Goal: Information Seeking & Learning: Learn about a topic

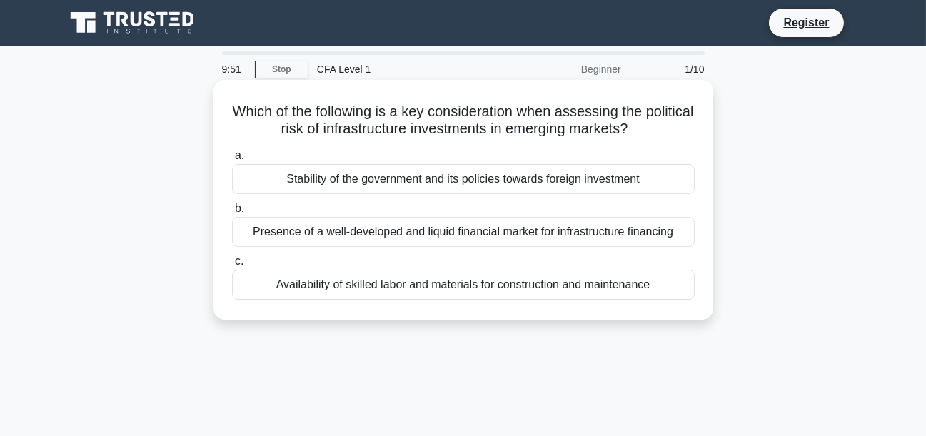
drag, startPoint x: 254, startPoint y: 105, endPoint x: 666, endPoint y: 133, distance: 413.0
click at [666, 133] on h5 "Which of the following is a key consideration when assessing the political risk…" at bounding box center [464, 121] width 466 height 36
click at [386, 180] on div "Stability of the government and its policies towards foreign investment" at bounding box center [463, 179] width 463 height 30
click at [232, 161] on input "a. Stability of the government and its policies towards foreign investment" at bounding box center [232, 155] width 0 height 9
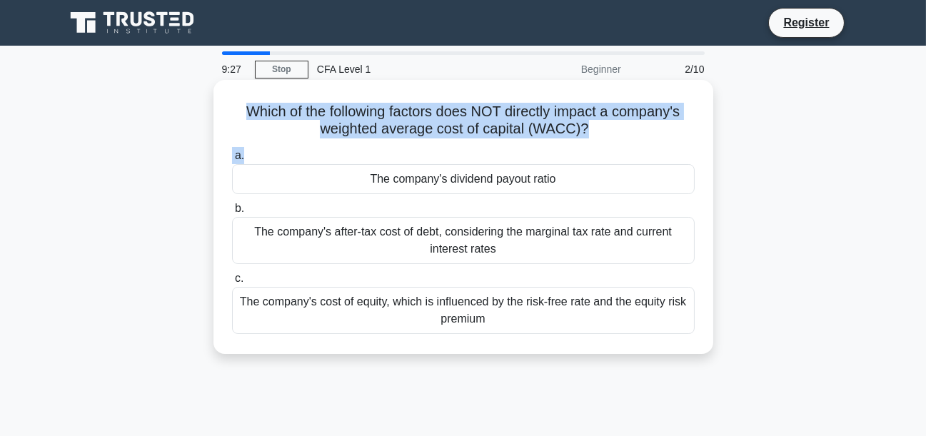
drag, startPoint x: 244, startPoint y: 115, endPoint x: 568, endPoint y: 148, distance: 326.6
click at [568, 148] on div "Which of the following factors does NOT directly impact a company's weighted av…" at bounding box center [463, 217] width 488 height 263
click at [568, 148] on div "a. The company's dividend payout ratio b. The company's after-tax cost of debt,…" at bounding box center [464, 240] width 480 height 193
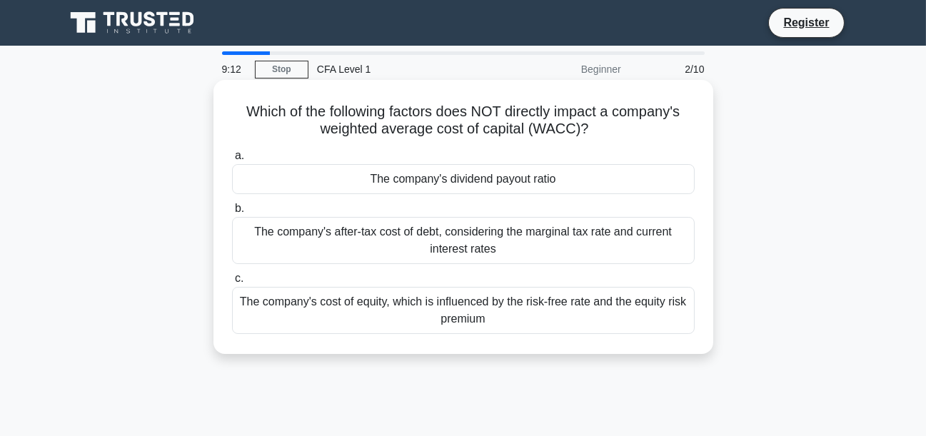
click at [514, 186] on div "The company's dividend payout ratio" at bounding box center [463, 179] width 463 height 30
click at [232, 161] on input "a. The company's dividend payout ratio" at bounding box center [232, 155] width 0 height 9
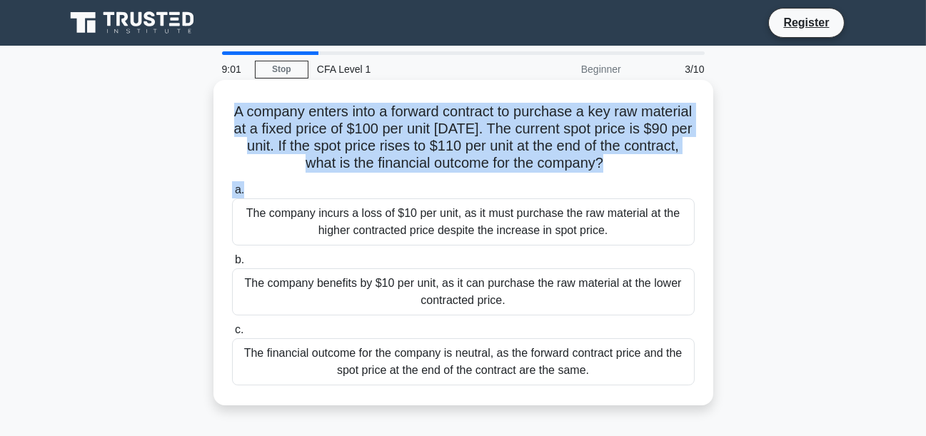
drag, startPoint x: 259, startPoint y: 109, endPoint x: 616, endPoint y: 177, distance: 362.9
click at [616, 177] on div "A company enters into a forward contract to purchase a key raw material at a fi…" at bounding box center [463, 243] width 488 height 314
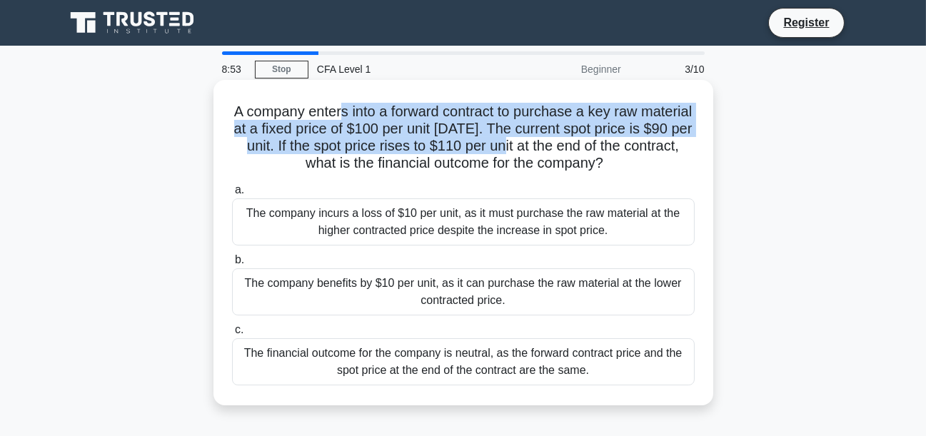
drag, startPoint x: 367, startPoint y: 109, endPoint x: 561, endPoint y: 149, distance: 197.6
click at [561, 149] on h5 "A company enters into a forward contract to purchase a key raw material at a fi…" at bounding box center [464, 138] width 466 height 70
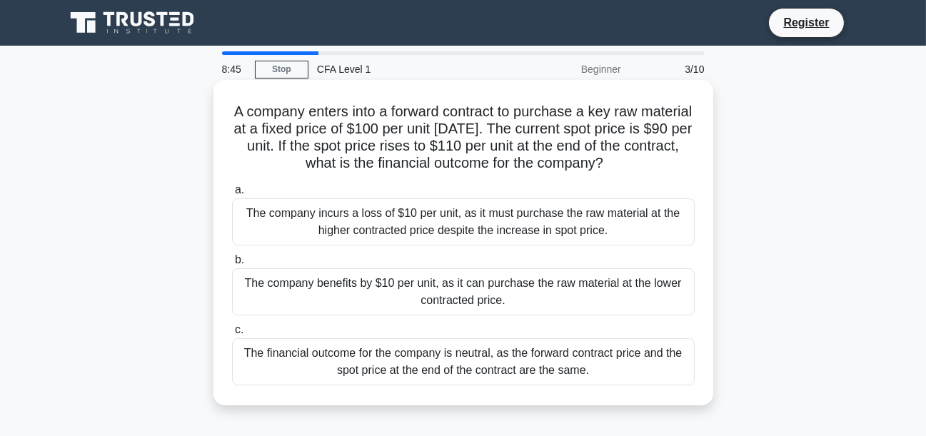
click at [339, 293] on div "The company benefits by $10 per unit, as it can purchase the raw material at th…" at bounding box center [463, 292] width 463 height 47
click at [232, 265] on input "b. The company benefits by $10 per unit, as it can purchase the raw material at…" at bounding box center [232, 260] width 0 height 9
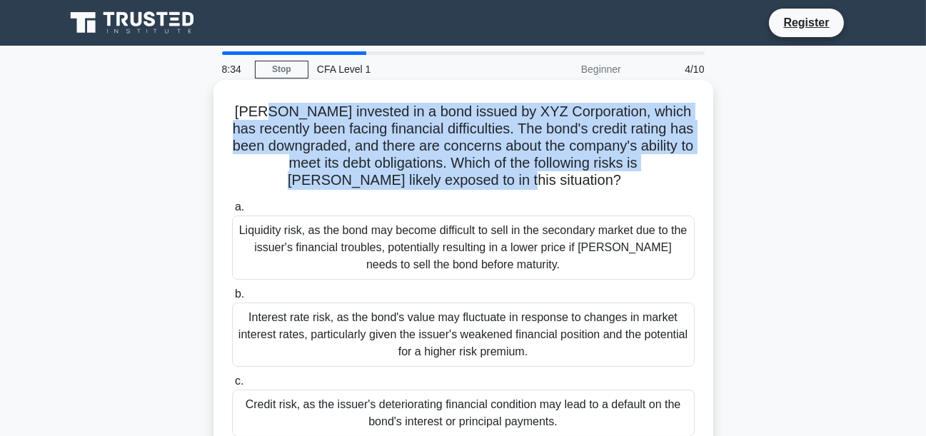
drag, startPoint x: 263, startPoint y: 111, endPoint x: 552, endPoint y: 183, distance: 298.1
click at [552, 183] on h5 "John invested in a bond issued by XYZ Corporation, which has recently been faci…" at bounding box center [464, 146] width 466 height 87
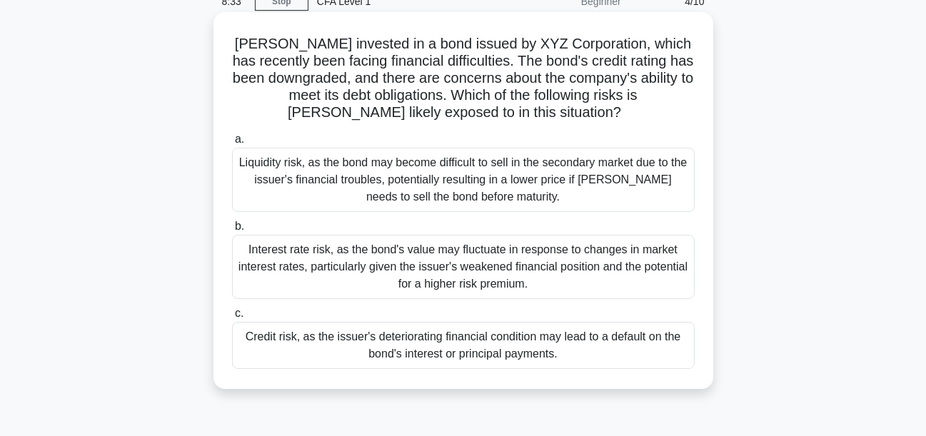
scroll to position [95, 0]
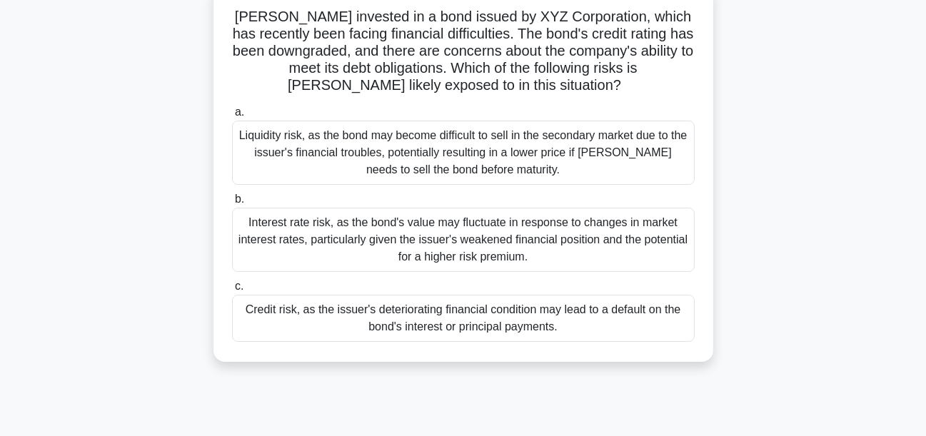
click at [535, 304] on div "Credit risk, as the issuer's deteriorating financial condition may lead to a de…" at bounding box center [463, 318] width 463 height 47
click at [232, 291] on input "c. Credit risk, as the issuer's deteriorating financial condition may lead to a…" at bounding box center [232, 286] width 0 height 9
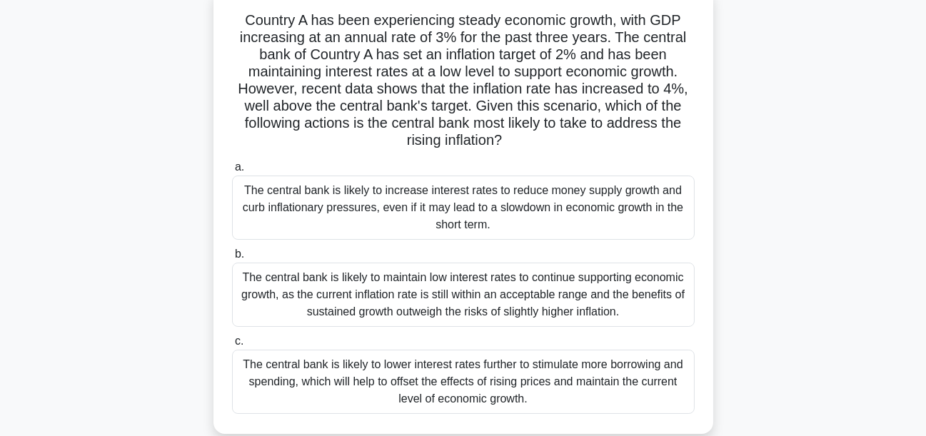
scroll to position [0, 0]
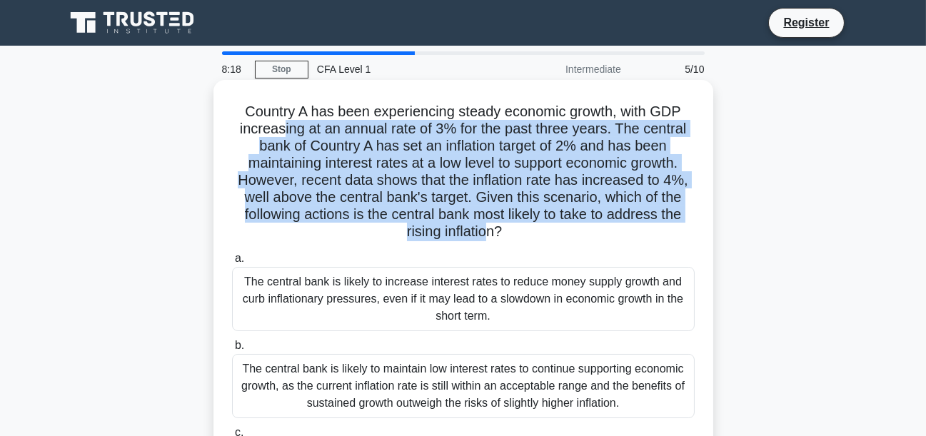
drag, startPoint x: 279, startPoint y: 124, endPoint x: 486, endPoint y: 235, distance: 235.8
click at [486, 235] on h5 "Country A has been experiencing steady economic growth, with GDP increasing at …" at bounding box center [464, 172] width 466 height 139
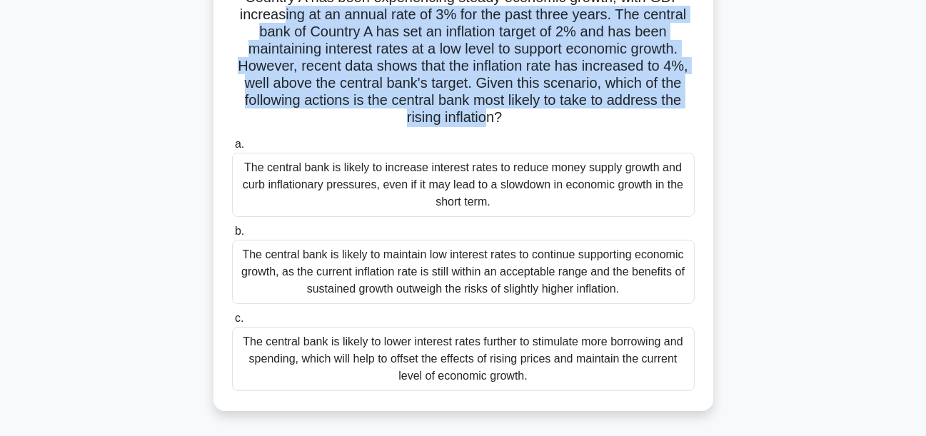
scroll to position [117, 0]
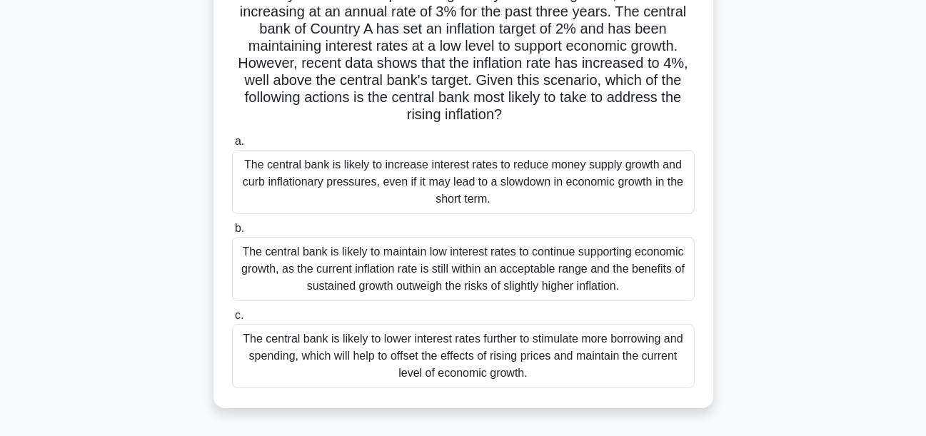
click at [449, 349] on div "The central bank is likely to lower interest rates further to stimulate more bo…" at bounding box center [463, 356] width 463 height 64
click at [232, 321] on input "c. The central bank is likely to lower interest rates further to stimulate more…" at bounding box center [232, 315] width 0 height 9
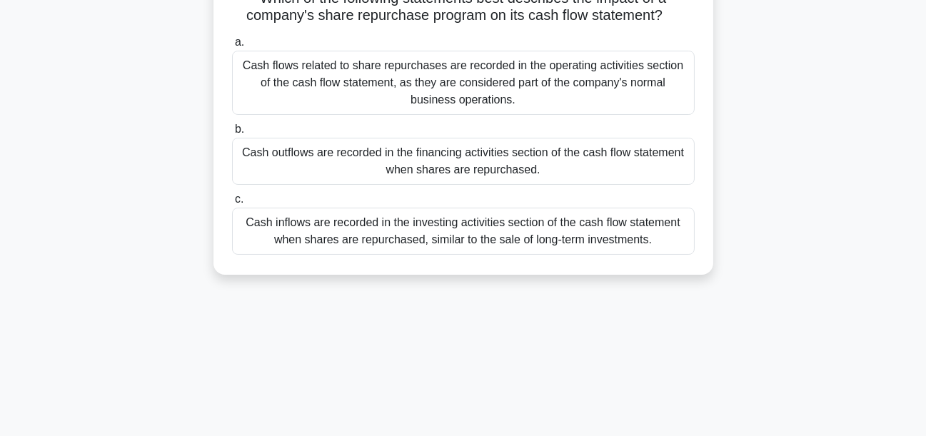
scroll to position [0, 0]
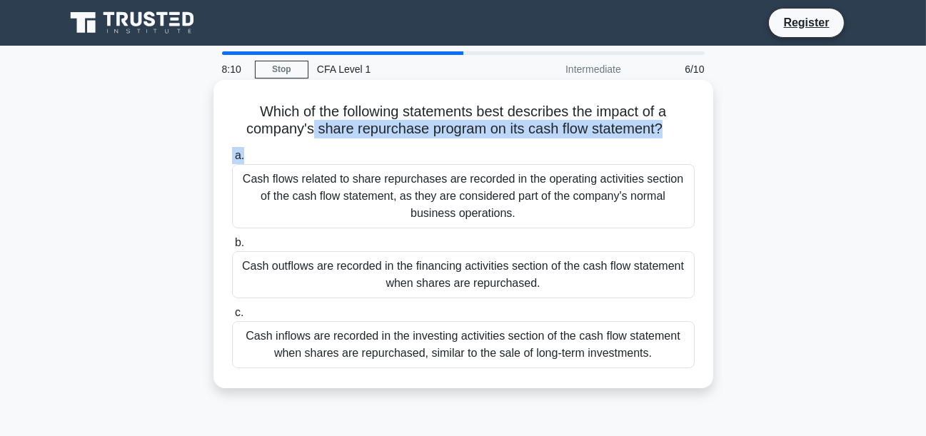
drag, startPoint x: 311, startPoint y: 123, endPoint x: 600, endPoint y: 144, distance: 289.3
click at [600, 144] on div "Which of the following statements best describes the impact of a company's shar…" at bounding box center [463, 234] width 488 height 297
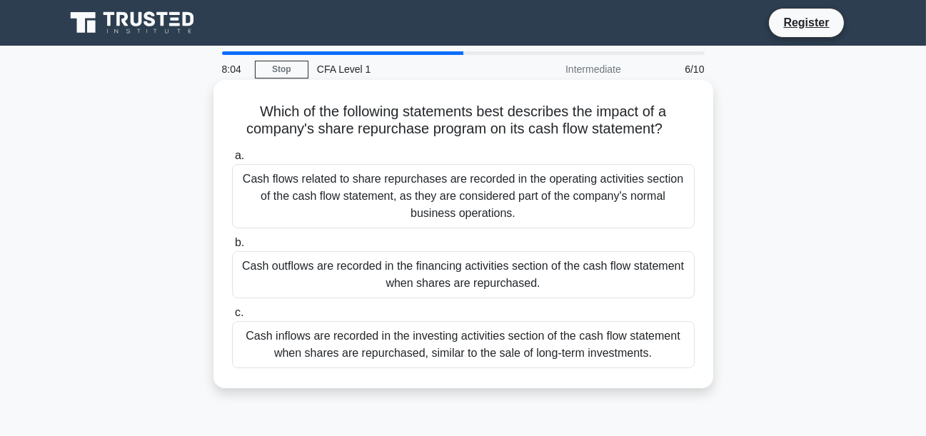
click at [363, 274] on div "Cash outflows are recorded in the financing activities section of the cash flow…" at bounding box center [463, 274] width 463 height 47
click at [232, 248] on input "b. Cash outflows are recorded in the financing activities section of the cash f…" at bounding box center [232, 243] width 0 height 9
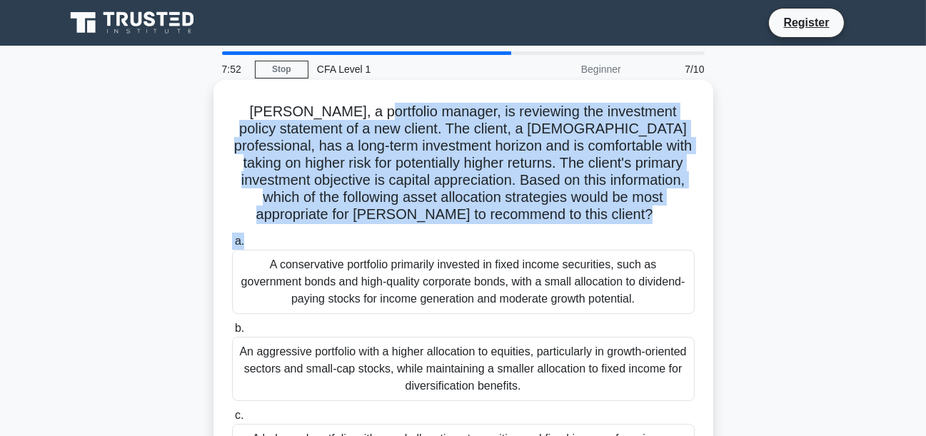
drag, startPoint x: 348, startPoint y: 115, endPoint x: 537, endPoint y: 238, distance: 225.6
click at [537, 238] on div "John, a portfolio manager, is reviewing the investment policy statement of a ne…" at bounding box center [463, 286] width 488 height 400
click at [537, 238] on label "a. A conservative portfolio primarily invested in fixed income securities, such…" at bounding box center [463, 273] width 463 height 81
click at [232, 238] on input "a. A conservative portfolio primarily invested in fixed income securities, such…" at bounding box center [232, 241] width 0 height 9
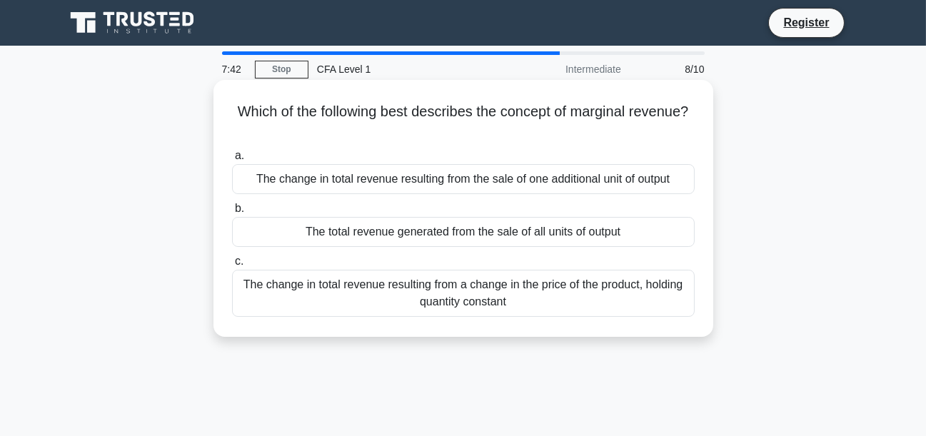
drag, startPoint x: 259, startPoint y: 123, endPoint x: 607, endPoint y: 123, distance: 348.5
click at [607, 123] on h5 "Which of the following best describes the concept of marginal revenue? .spinner…" at bounding box center [464, 121] width 466 height 36
click at [405, 284] on div "The change in total revenue resulting from a change in the price of the product…" at bounding box center [463, 293] width 463 height 47
click at [232, 266] on input "c. The change in total revenue resulting from a change in the price of the prod…" at bounding box center [232, 261] width 0 height 9
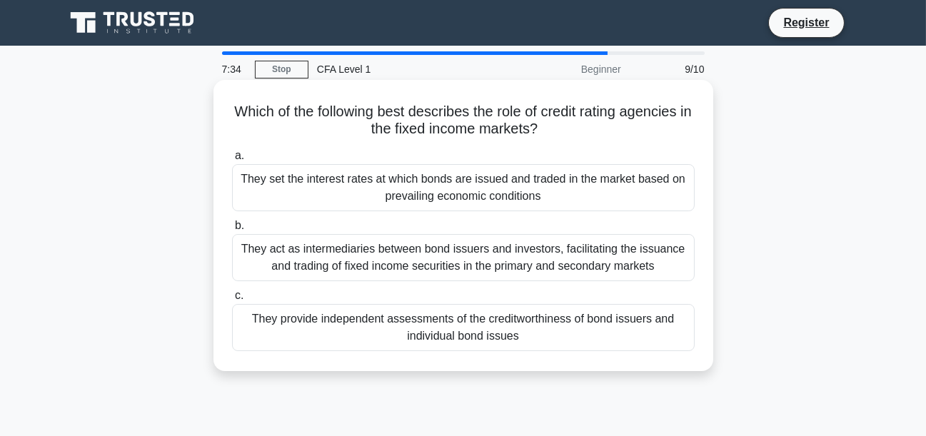
drag, startPoint x: 239, startPoint y: 111, endPoint x: 630, endPoint y: 134, distance: 391.3
click at [630, 134] on h5 "Which of the following best describes the role of credit rating agencies in the…" at bounding box center [464, 121] width 466 height 36
click at [354, 274] on div "They act as intermediaries between bond issuers and investors, facilitating the…" at bounding box center [463, 257] width 463 height 47
click at [232, 231] on input "b. They act as intermediaries between bond issuers and investors, facilitating …" at bounding box center [232, 225] width 0 height 9
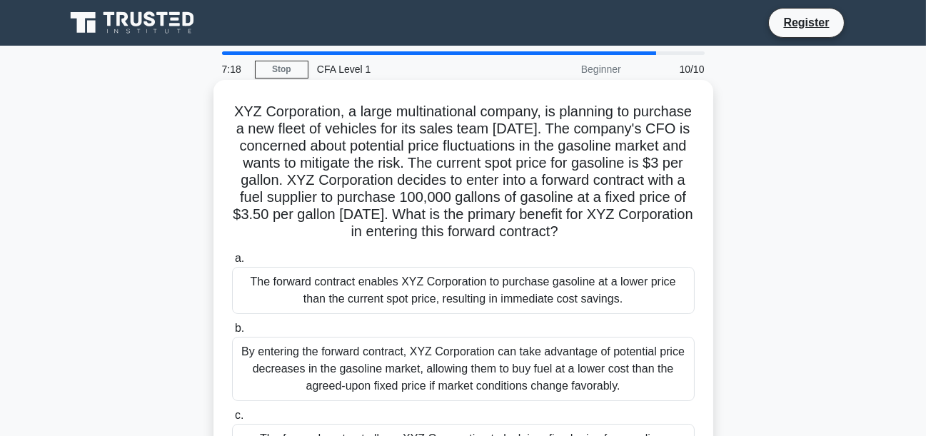
drag, startPoint x: 280, startPoint y: 124, endPoint x: 633, endPoint y: 251, distance: 374.8
click at [633, 241] on h5 "XYZ Corporation, a large multinational company, is planning to purchase a new f…" at bounding box center [464, 172] width 466 height 139
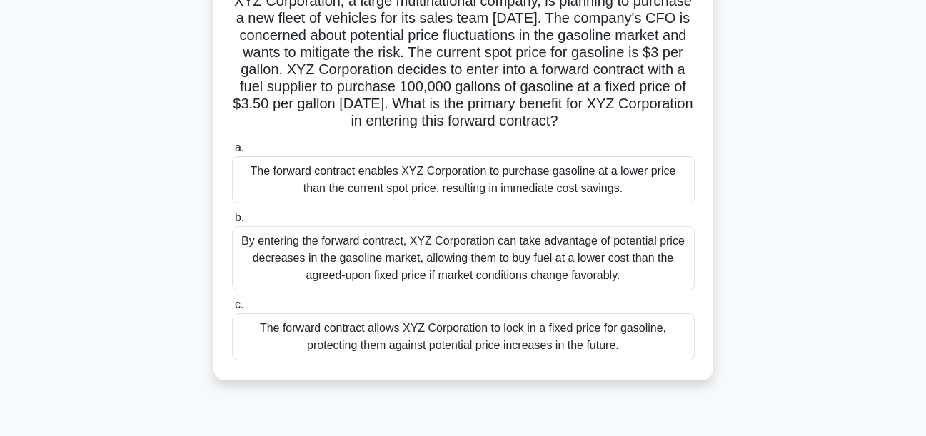
scroll to position [112, 0]
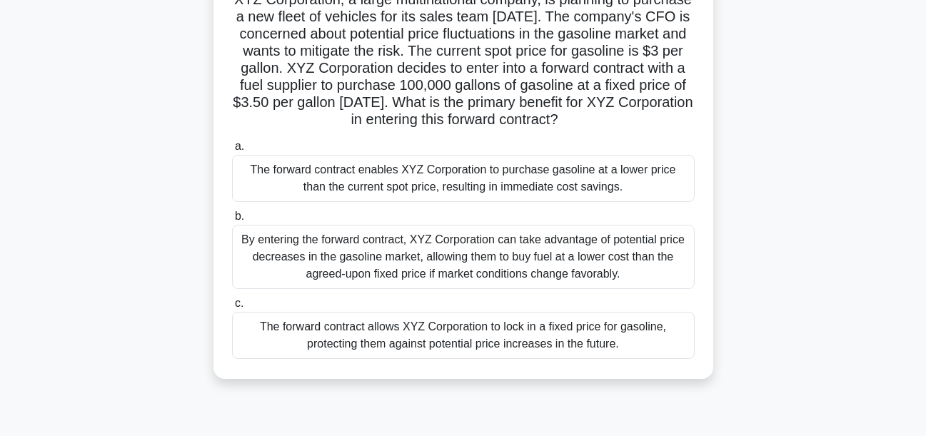
click at [574, 359] on div "The forward contract allows XYZ Corporation to lock in a fixed price for gasoli…" at bounding box center [463, 335] width 463 height 47
click at [232, 309] on input "c. The forward contract allows XYZ Corporation to lock in a fixed price for gas…" at bounding box center [232, 303] width 0 height 9
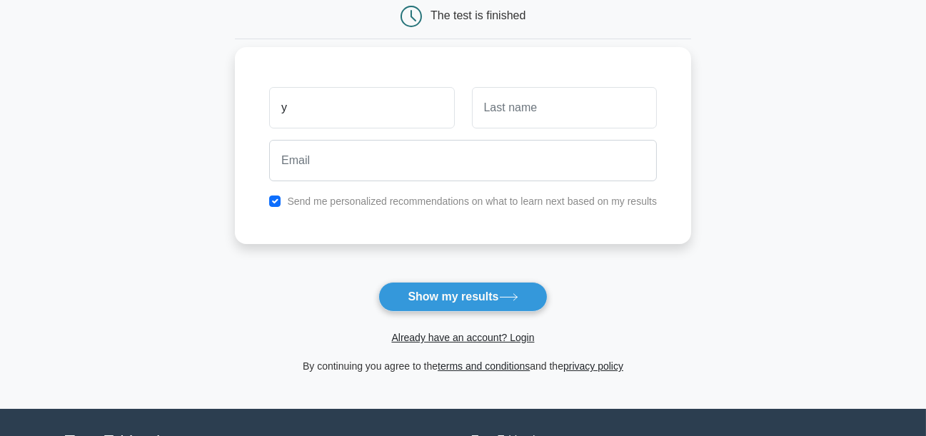
scroll to position [149, 0]
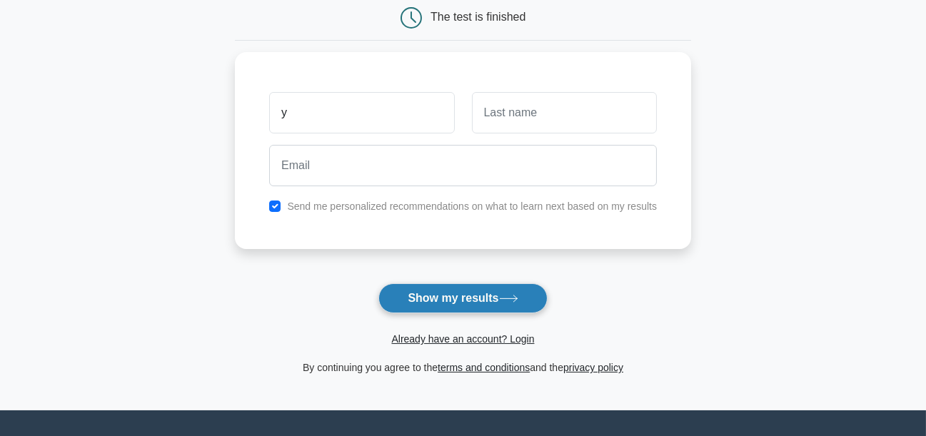
type input "y"
click at [500, 296] on button "Show my results" at bounding box center [462, 299] width 169 height 30
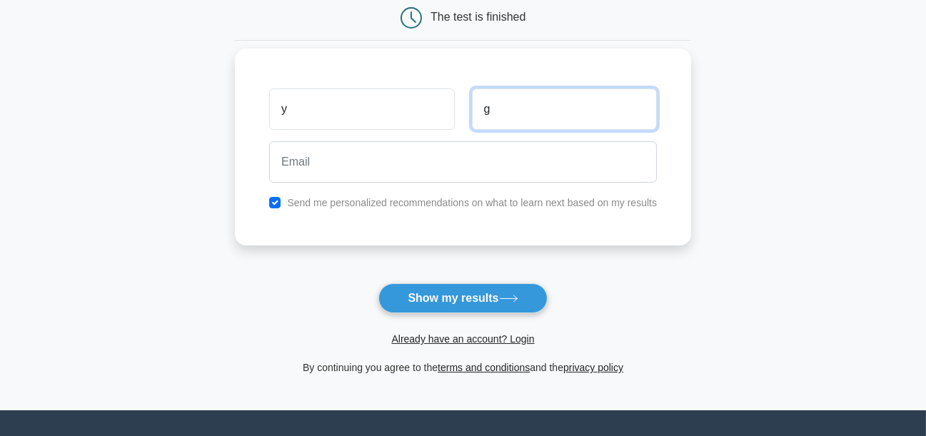
type input "g"
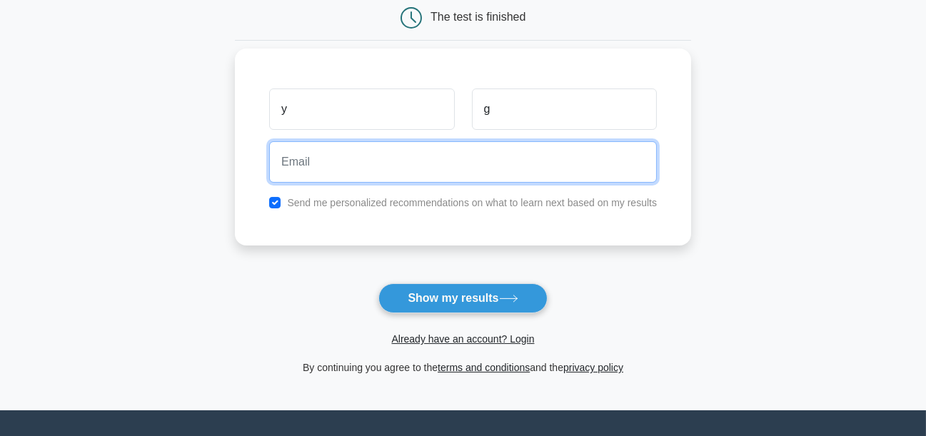
click at [444, 170] on input "email" at bounding box center [463, 161] width 388 height 41
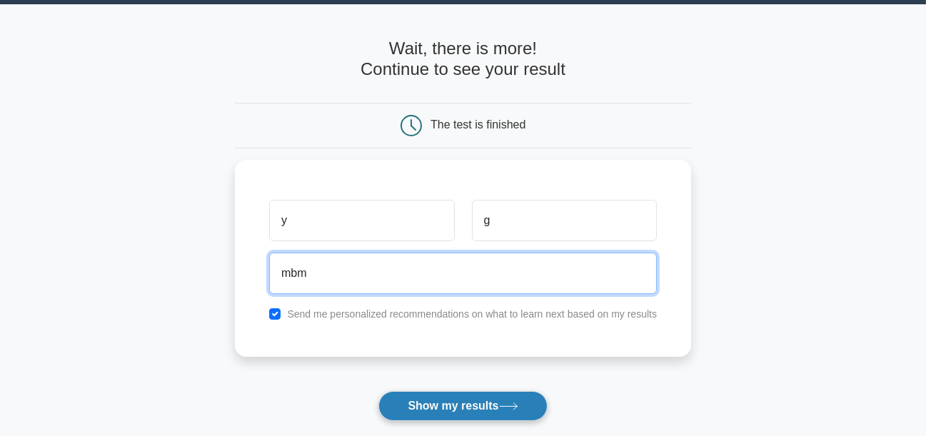
scroll to position [46, 0]
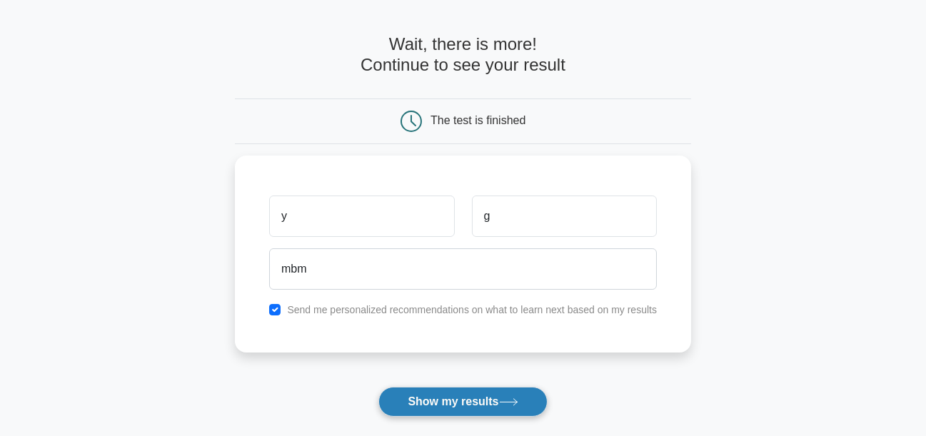
click at [458, 399] on button "Show my results" at bounding box center [462, 402] width 169 height 30
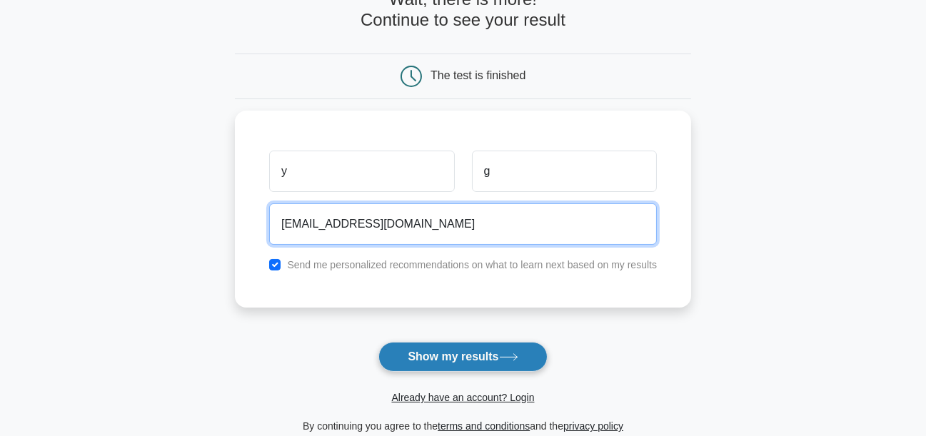
scroll to position [92, 0]
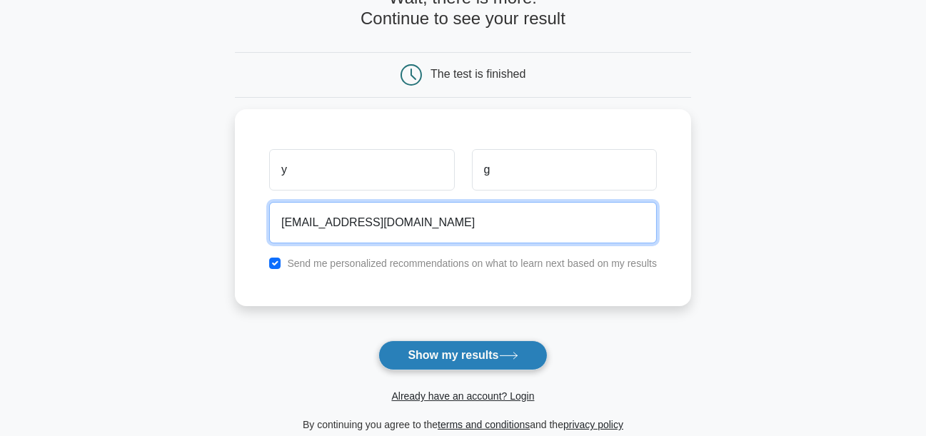
type input "mbm@gmail.com"
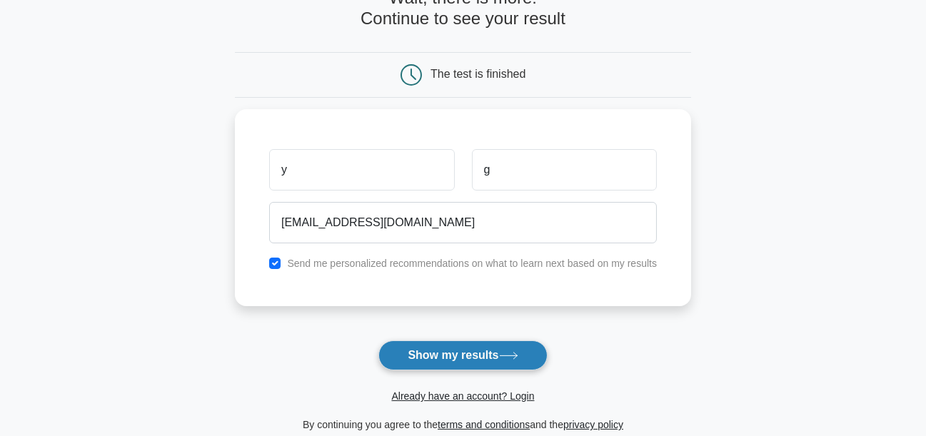
click at [476, 362] on button "Show my results" at bounding box center [462, 356] width 169 height 30
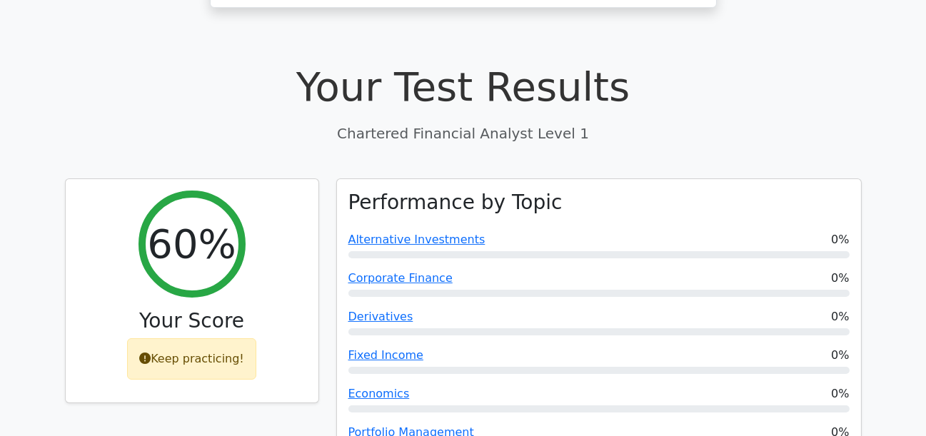
scroll to position [376, 0]
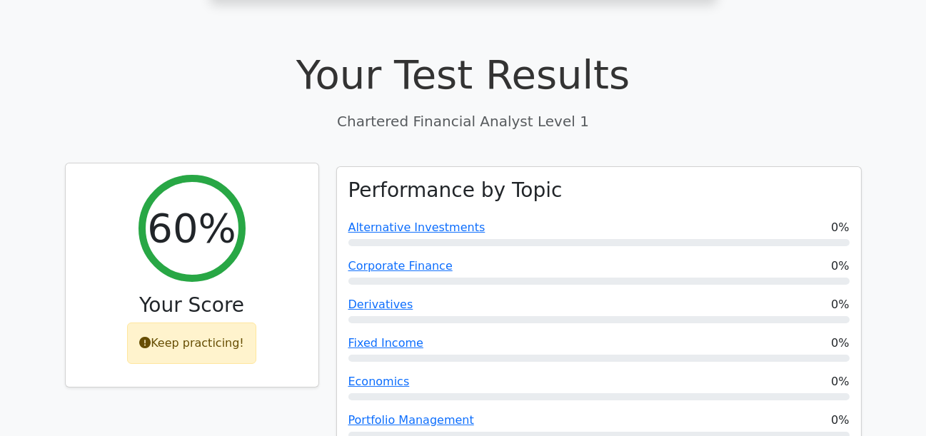
click at [206, 323] on div "Keep practicing!" at bounding box center [191, 343] width 129 height 41
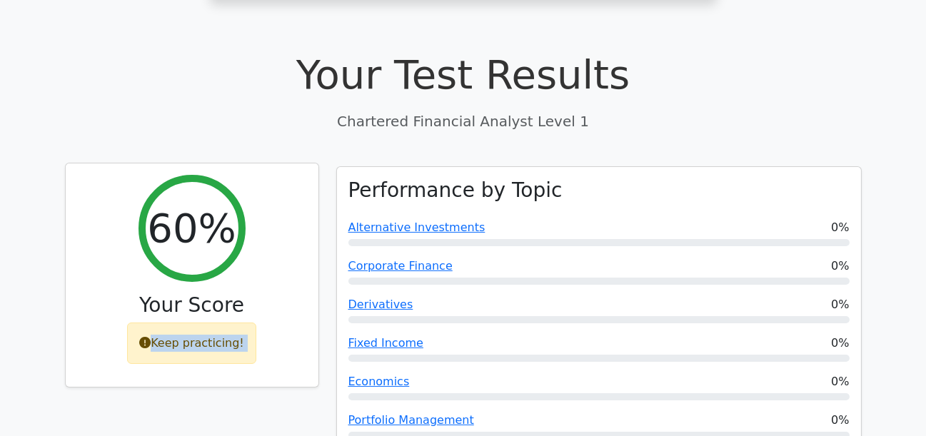
click at [206, 323] on div "Keep practicing!" at bounding box center [191, 343] width 129 height 41
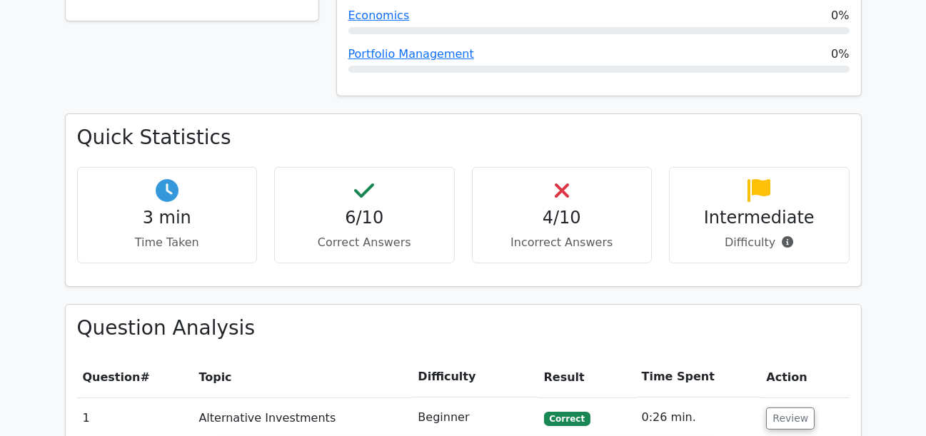
scroll to position [747, 0]
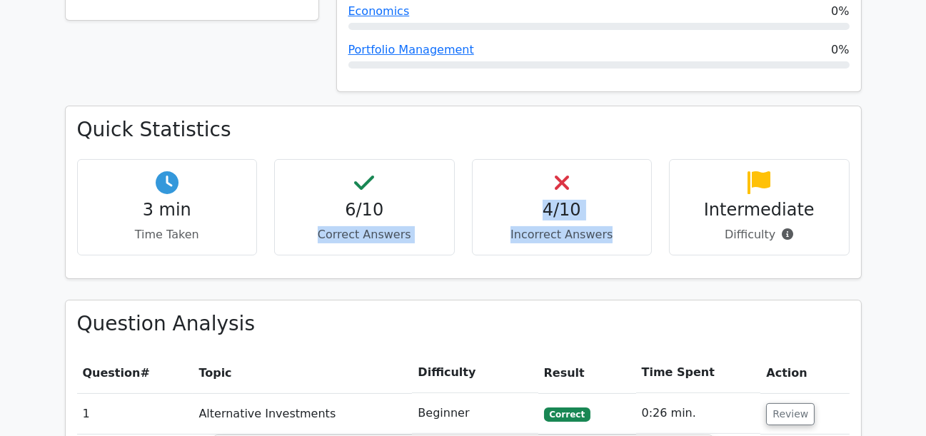
drag, startPoint x: 319, startPoint y: 183, endPoint x: 616, endPoint y: 168, distance: 297.5
click at [616, 168] on div "3 min Time Taken 6/10 Correct Answers 4/10 Incorrect Answers Intermediate" at bounding box center [464, 213] width 790 height 108
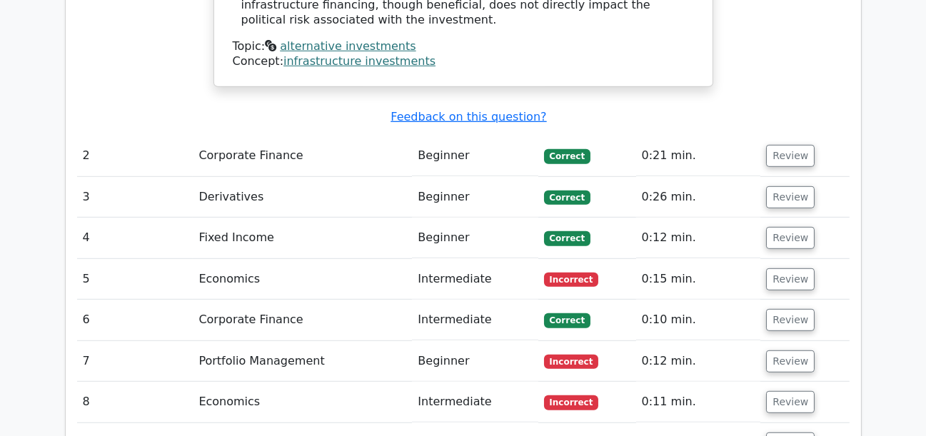
scroll to position [1738, 0]
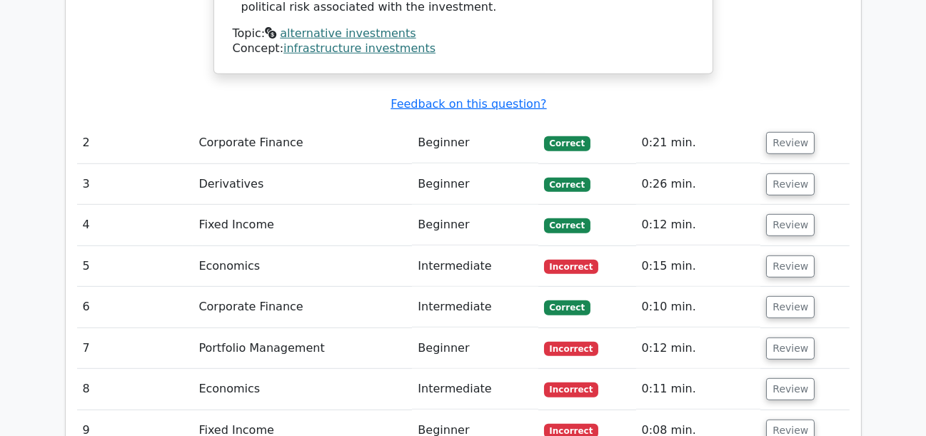
drag, startPoint x: 617, startPoint y: 326, endPoint x: 690, endPoint y: 317, distance: 73.4
click at [690, 411] on tr "9 Fixed Income Beginner Incorrect 0:08 min. Review" at bounding box center [463, 431] width 773 height 41
click at [786, 420] on button "Review" at bounding box center [790, 431] width 49 height 22
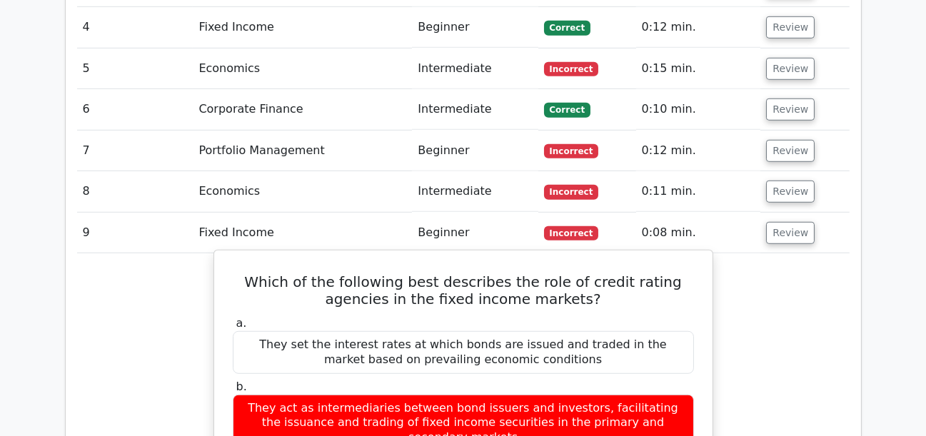
scroll to position [1939, 0]
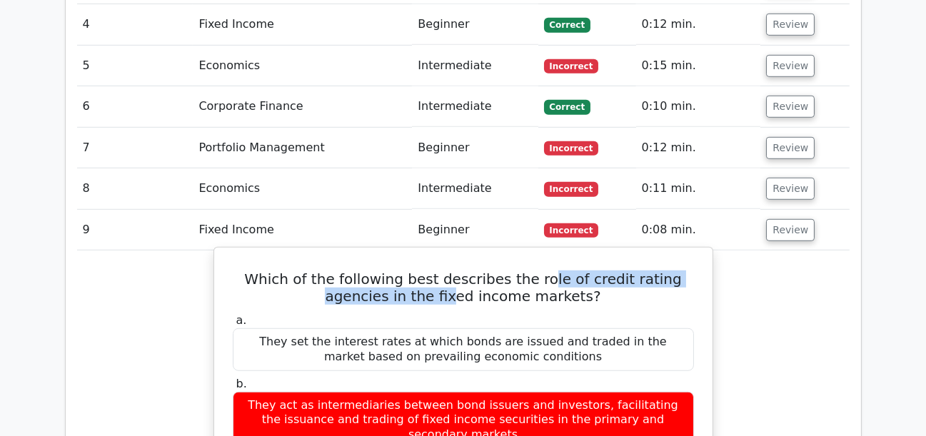
drag, startPoint x: 423, startPoint y: 183, endPoint x: 518, endPoint y: 179, distance: 95.1
click at [518, 271] on h5 "Which of the following best describes the role of credit rating agencies in the…" at bounding box center [463, 288] width 464 height 34
drag, startPoint x: 313, startPoint y: 359, endPoint x: 513, endPoint y: 385, distance: 201.6
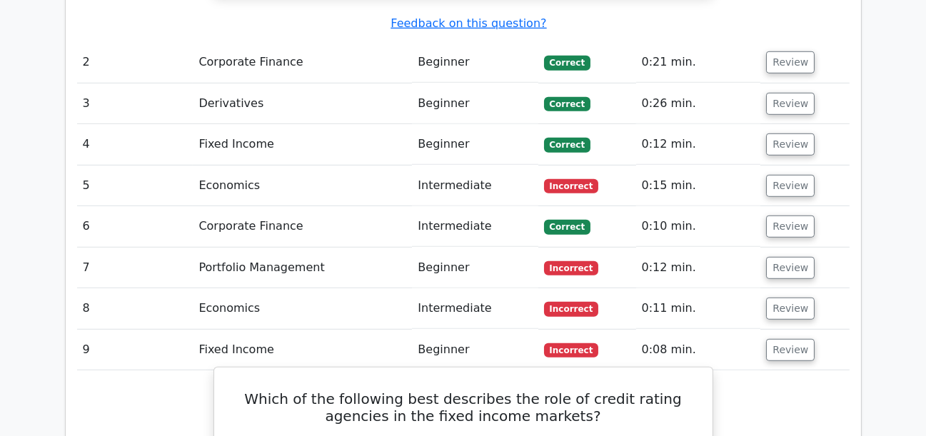
scroll to position [1819, 0]
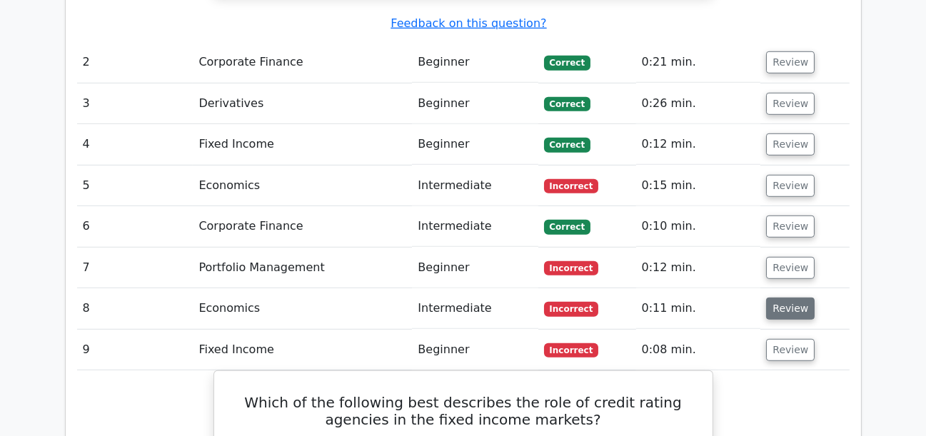
click at [784, 298] on button "Review" at bounding box center [790, 309] width 49 height 22
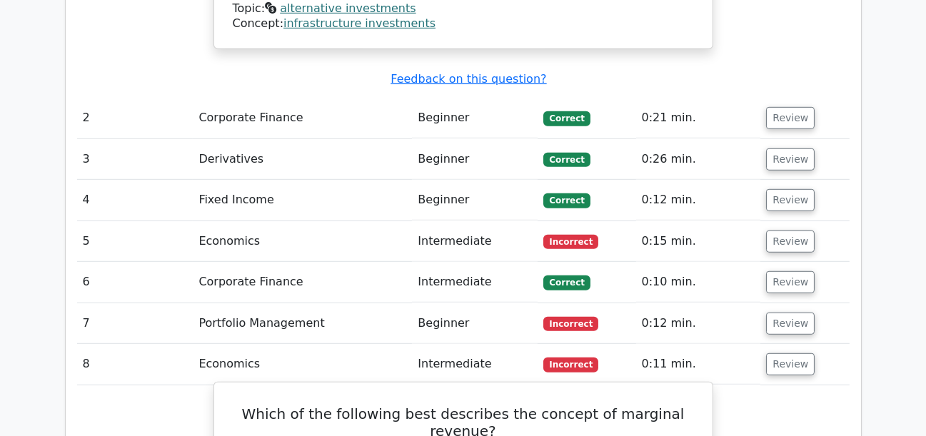
scroll to position [1748, 0]
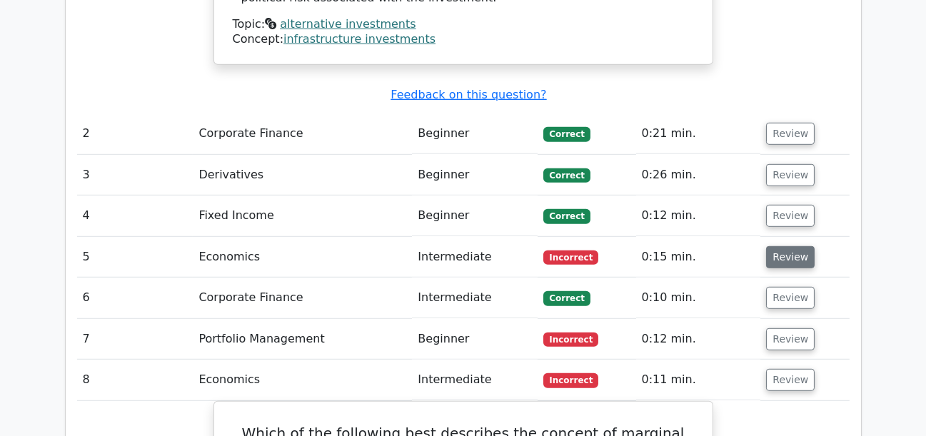
click at [791, 246] on button "Review" at bounding box center [790, 257] width 49 height 22
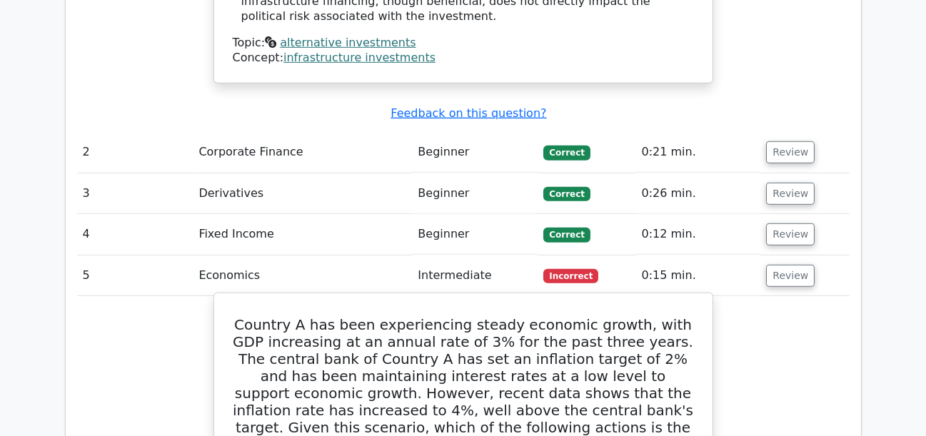
scroll to position [1728, 0]
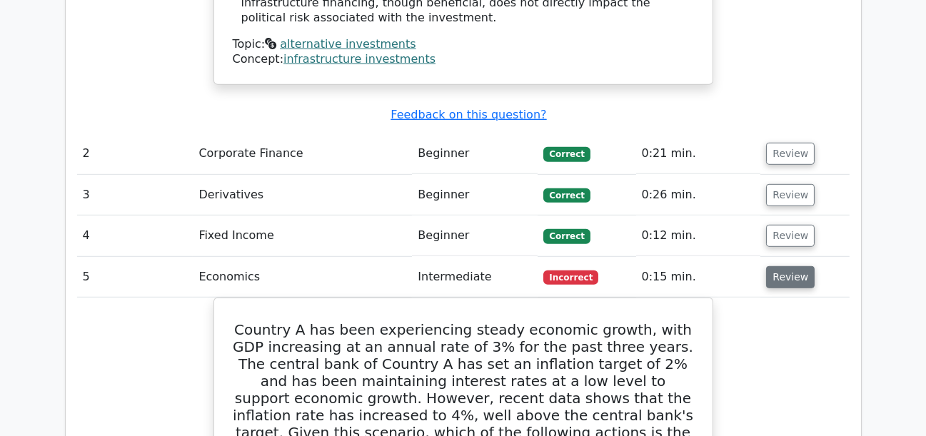
click at [771, 266] on button "Review" at bounding box center [790, 277] width 49 height 22
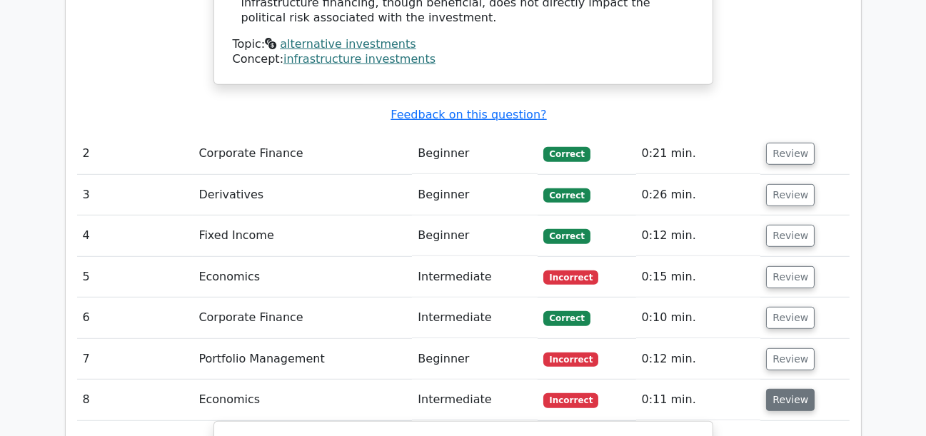
click at [784, 389] on button "Review" at bounding box center [790, 400] width 49 height 22
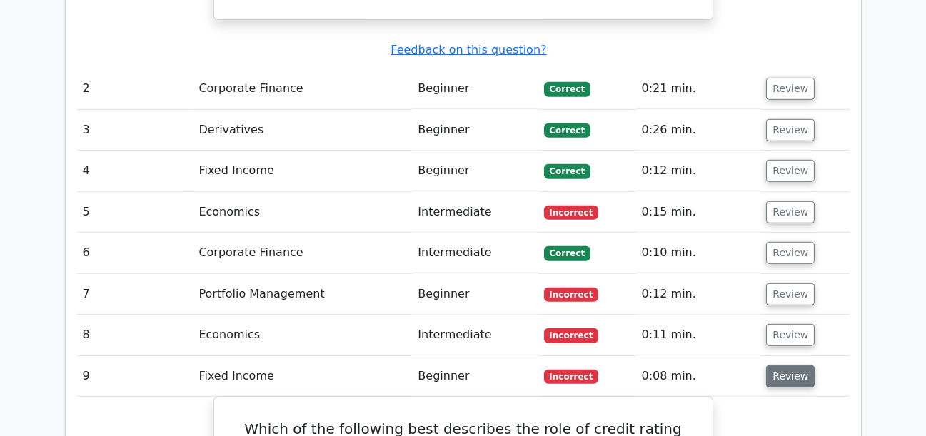
click at [800, 366] on button "Review" at bounding box center [790, 377] width 49 height 22
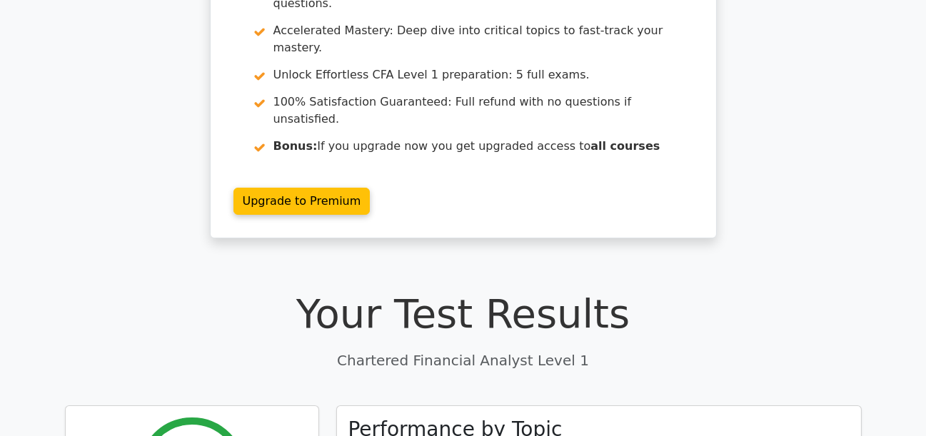
scroll to position [0, 0]
